Goal: Task Accomplishment & Management: Manage account settings

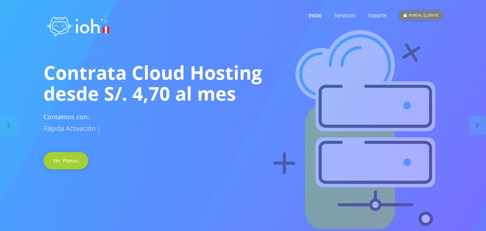
click at [437, 15] on div "PORTAL CLIENTE" at bounding box center [421, 14] width 43 height 9
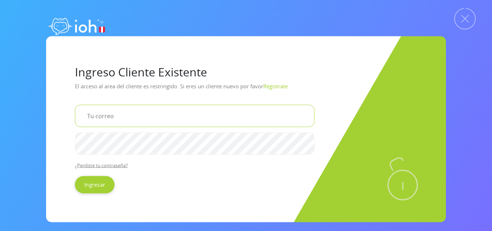
click at [96, 115] on input "email" at bounding box center [194, 115] width 239 height 22
type input "[EMAIL_ADDRESS][DOMAIN_NAME]"
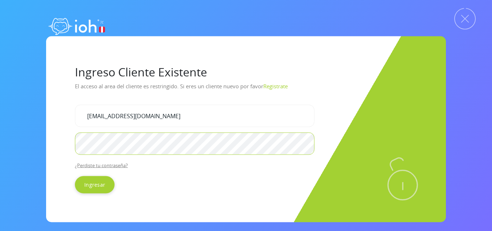
click at [75, 176] on input "Ingresar" at bounding box center [95, 184] width 40 height 17
